Goal: Information Seeking & Learning: Learn about a topic

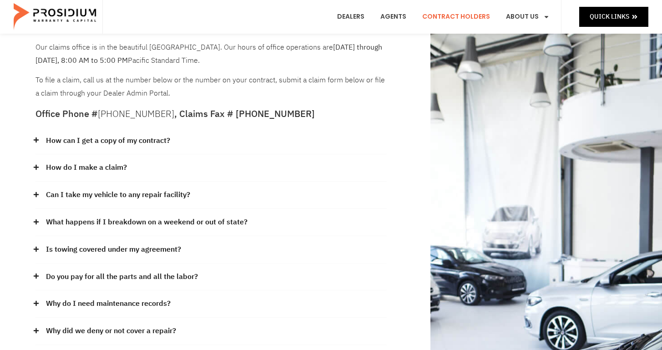
scroll to position [39, 0]
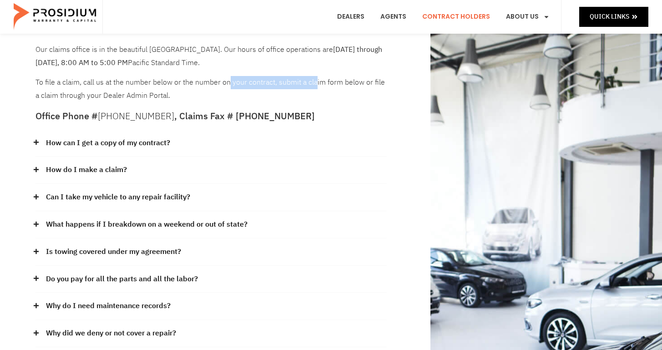
drag, startPoint x: 221, startPoint y: 86, endPoint x: 309, endPoint y: 86, distance: 88.7
click at [309, 86] on div "Our claims office is in the beautiful [GEOGRAPHIC_DATA]. Our hours of office op…" at bounding box center [210, 72] width 351 height 59
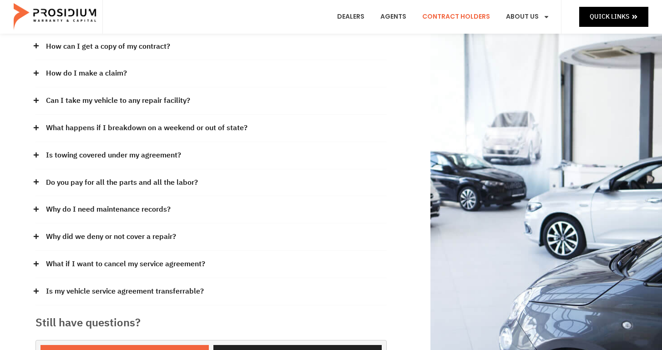
scroll to position [135, 0]
click at [150, 260] on link "What if I want to cancel my service agreement?" at bounding box center [125, 264] width 159 height 13
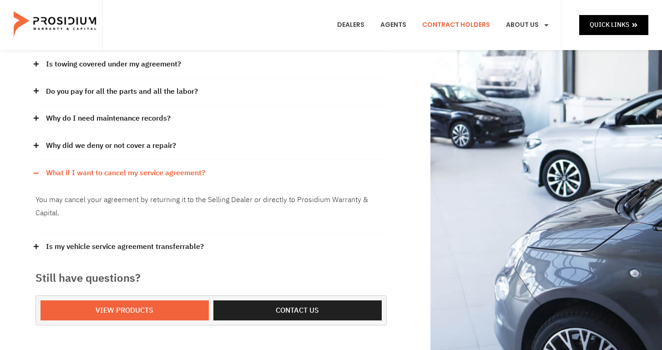
scroll to position [0, 0]
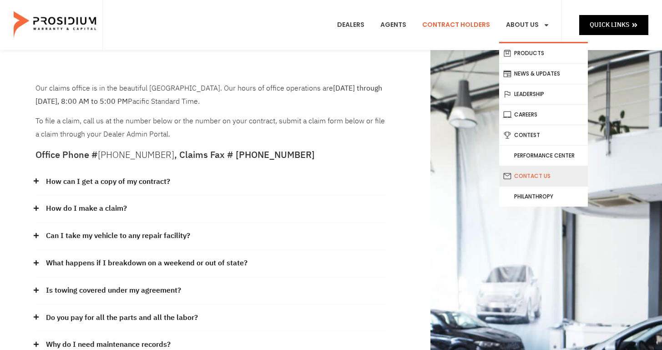
click at [536, 178] on link "Contact Us" at bounding box center [543, 176] width 89 height 20
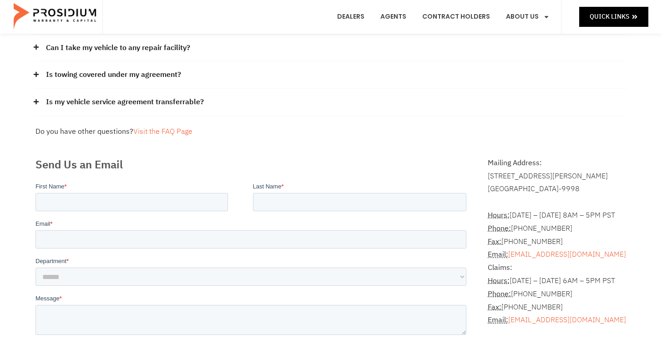
scroll to position [137, 0]
click at [525, 215] on address "Hours: Monday – Friday 8AM – 5PM PST Phone: (360) 848-7922 Fax: (360) 848-7923 …" at bounding box center [557, 260] width 139 height 131
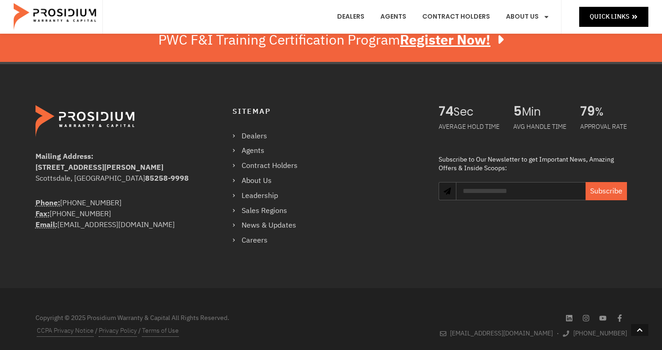
scroll to position [620, 0]
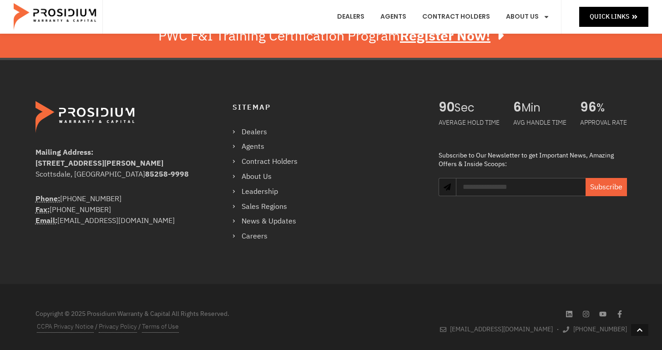
click at [446, 264] on div "Mailing Address: 8790 E Via De Ventura #4427 Scottsdale, AZ 85258-9998 Phone: (…" at bounding box center [331, 172] width 601 height 224
click at [248, 176] on link "About Us" at bounding box center [269, 176] width 74 height 13
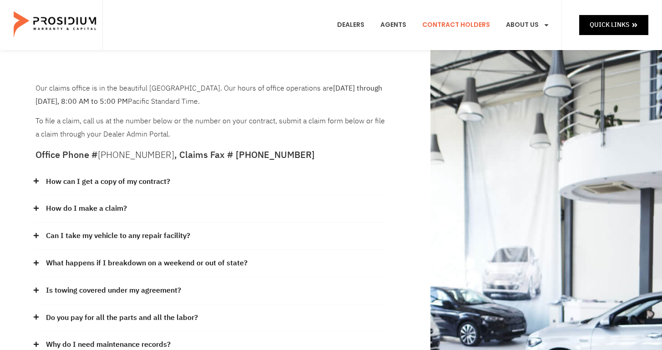
click at [187, 156] on h5 "Office Phone # [PHONE_NUMBER] , Claims Fax # [PHONE_NUMBER]" at bounding box center [210, 154] width 351 height 9
click at [193, 125] on div "Our claims office is in the beautiful [GEOGRAPHIC_DATA]. Our hours of office op…" at bounding box center [210, 111] width 351 height 59
click at [192, 178] on div "How can I get a copy of my contract?" at bounding box center [210, 181] width 351 height 27
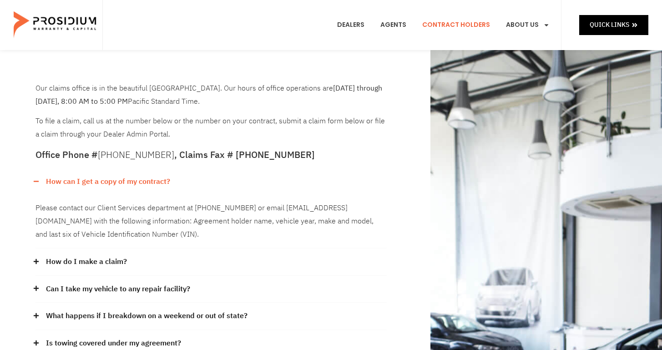
click at [192, 178] on div "How can I get a copy of my contract?" at bounding box center [210, 181] width 351 height 27
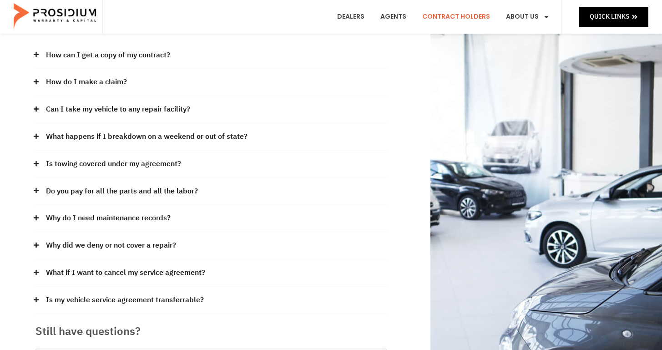
scroll to position [131, 0]
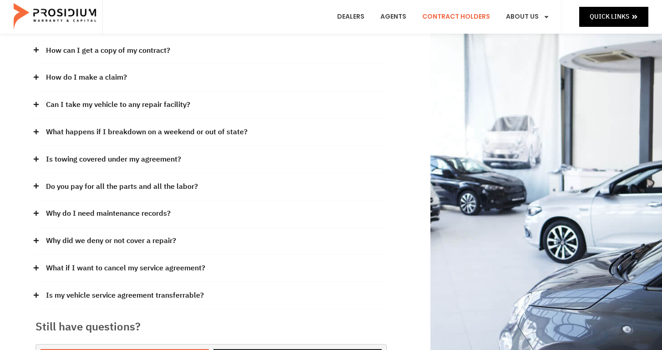
click at [152, 85] on div "How do I make a claim?" at bounding box center [210, 77] width 351 height 27
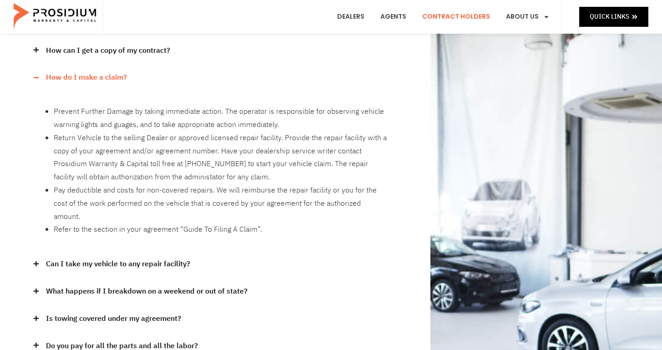
click at [151, 85] on div "How do I make a claim?" at bounding box center [210, 77] width 351 height 27
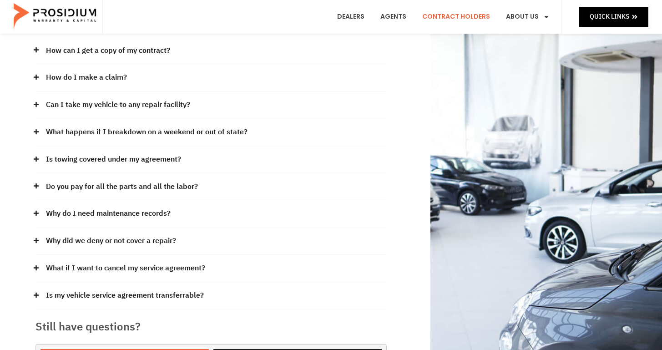
click at [164, 163] on link "Is towing covered under my agreement?" at bounding box center [113, 159] width 135 height 13
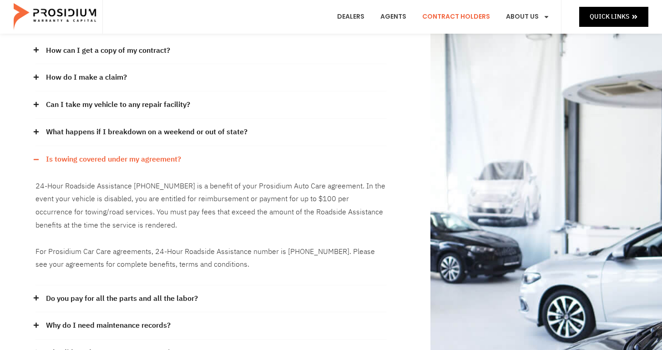
click at [164, 163] on link "Is towing covered under my agreement?" at bounding box center [113, 159] width 135 height 13
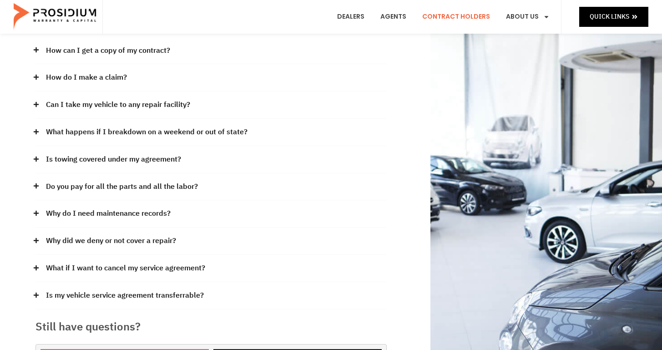
click at [154, 101] on link "Can I take my vehicle to any repair facility?" at bounding box center [118, 104] width 144 height 13
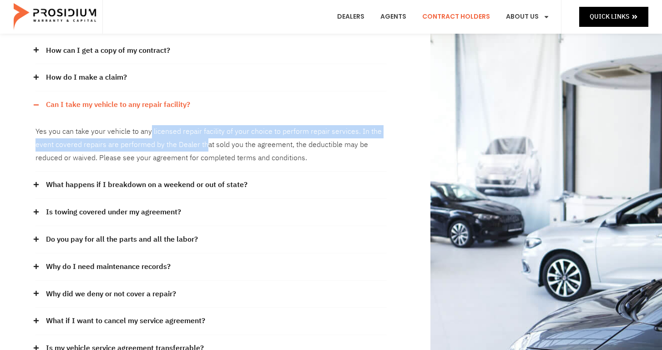
drag, startPoint x: 150, startPoint y: 131, endPoint x: 203, endPoint y: 140, distance: 54.0
click at [203, 140] on div "Yes you can take your vehicle to any licensed repair facility of your choice to…" at bounding box center [210, 144] width 351 height 53
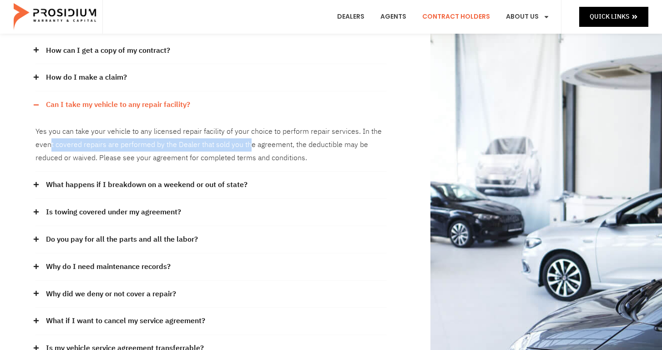
drag, startPoint x: 249, startPoint y: 146, endPoint x: 49, endPoint y: 149, distance: 199.7
click at [49, 149] on div "Yes you can take your vehicle to any licensed repair facility of your choice to…" at bounding box center [210, 144] width 351 height 53
